Goal: Obtain resource: Obtain resource

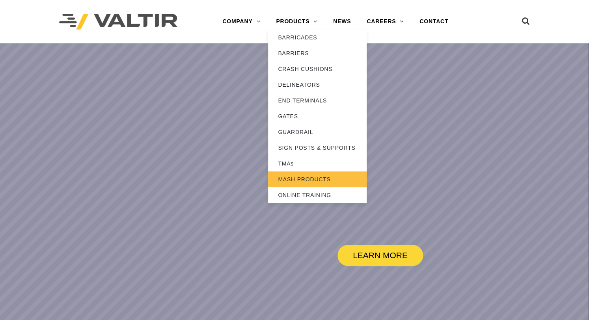
click at [295, 181] on link "MASH PRODUCTS" at bounding box center [317, 179] width 98 height 16
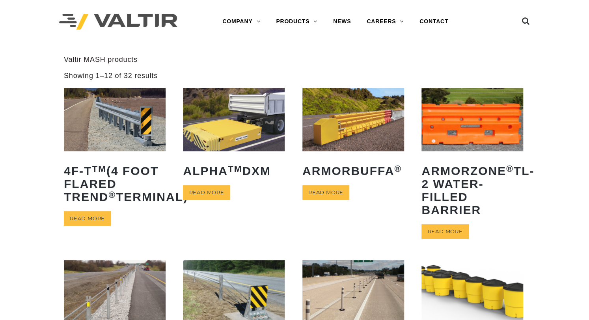
click at [234, 141] on img at bounding box center [234, 119] width 102 height 63
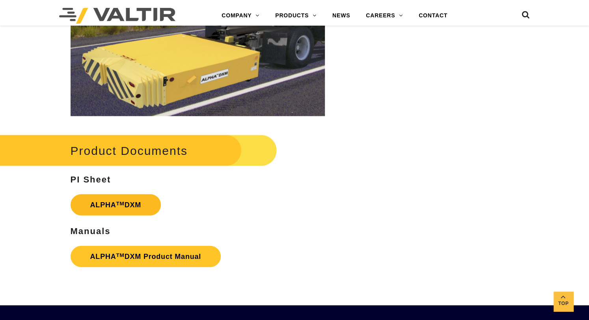
scroll to position [1083, 0]
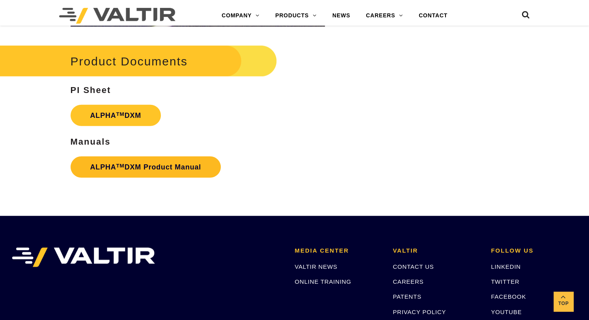
click at [112, 168] on link "ALPHA TM DXM Product Manual" at bounding box center [146, 166] width 150 height 21
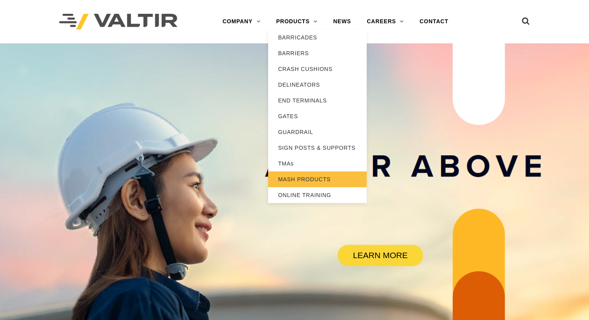
click at [286, 182] on link "MASH PRODUCTS" at bounding box center [317, 179] width 98 height 16
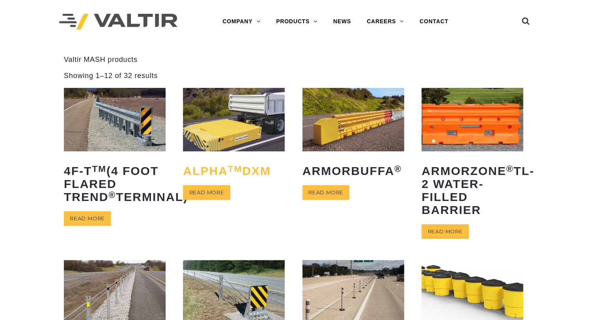
click at [215, 174] on h2 "ALPHA TM DXM" at bounding box center [234, 170] width 102 height 25
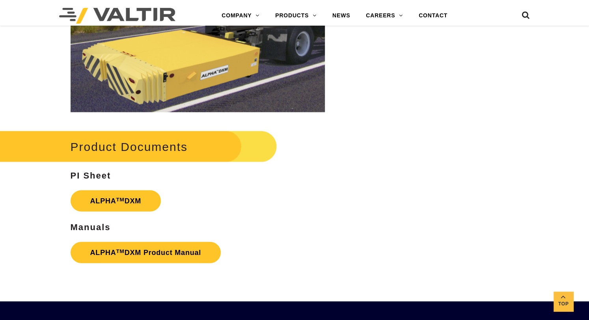
scroll to position [1083, 0]
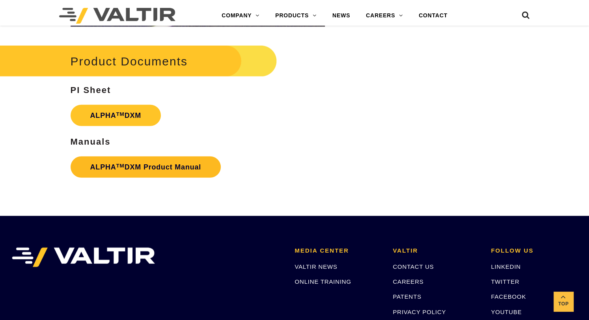
click at [102, 169] on link "ALPHA TM DXM Product Manual" at bounding box center [146, 166] width 150 height 21
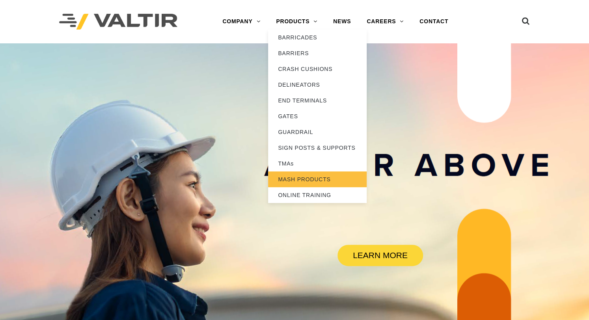
click at [304, 180] on link "MASH PRODUCTS" at bounding box center [317, 179] width 98 height 16
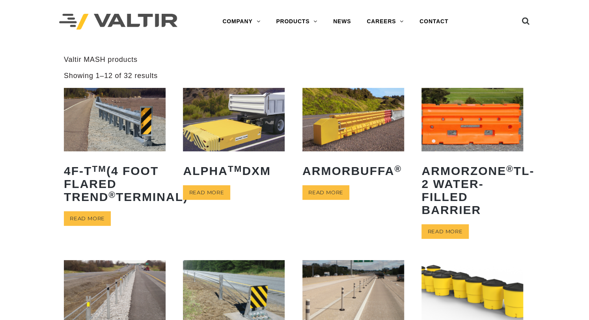
click at [218, 134] on img at bounding box center [234, 119] width 102 height 63
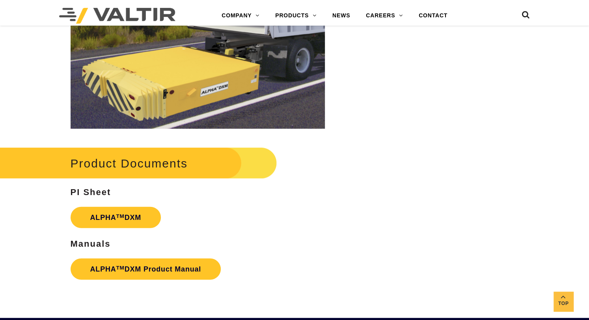
scroll to position [985, 0]
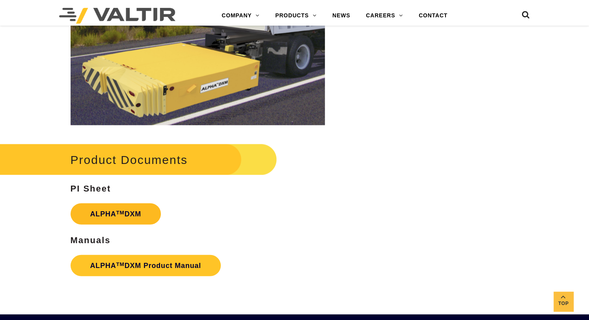
click at [117, 212] on sup "TM" at bounding box center [120, 213] width 8 height 6
